Goal: Information Seeking & Learning: Learn about a topic

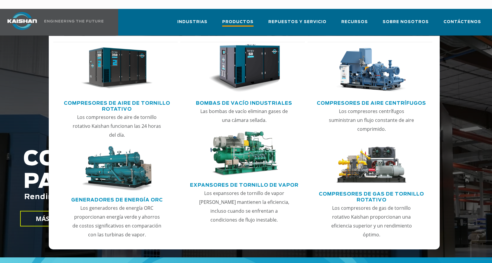
click at [249, 20] on font "Productos" at bounding box center [237, 22] width 31 height 4
click at [355, 101] on font "Compresores de aire centrífugos" at bounding box center [371, 103] width 109 height 5
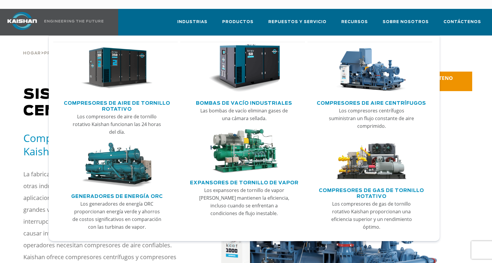
click at [122, 63] on img "Menú principal" at bounding box center [117, 68] width 72 height 48
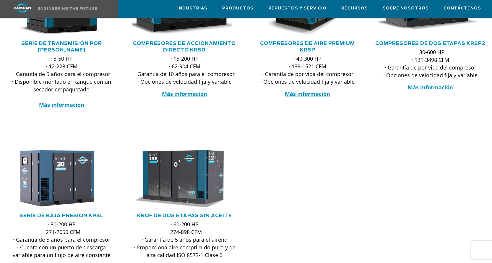
scroll to position [177, 0]
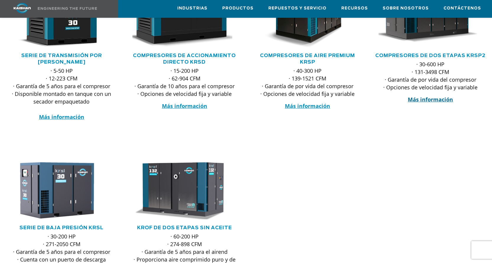
click at [422, 96] on font "Más información" at bounding box center [430, 99] width 45 height 7
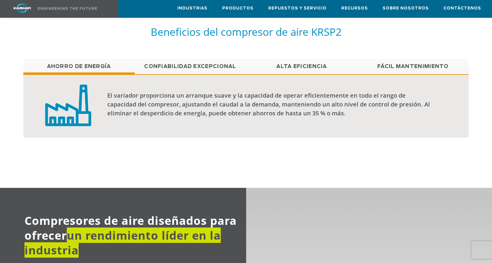
scroll to position [355, 0]
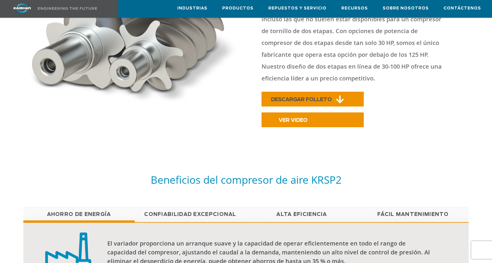
click at [292, 97] on font "DESCARGAR FOLLETO" at bounding box center [301, 99] width 61 height 5
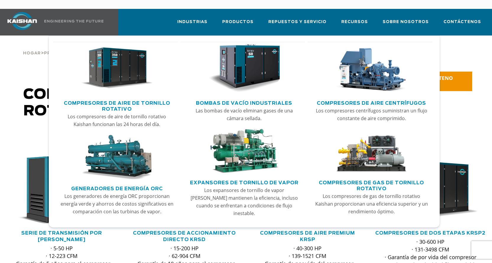
click at [363, 101] on font "Compresores de aire centrífugos" at bounding box center [371, 103] width 109 height 5
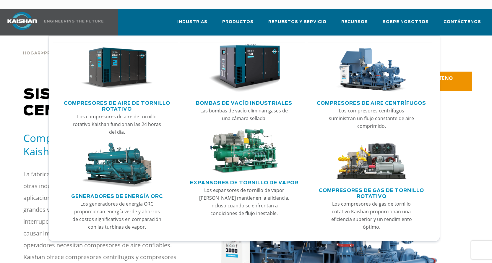
click at [360, 154] on img "Menú principal" at bounding box center [372, 159] width 72 height 45
